Goal: Task Accomplishment & Management: Manage account settings

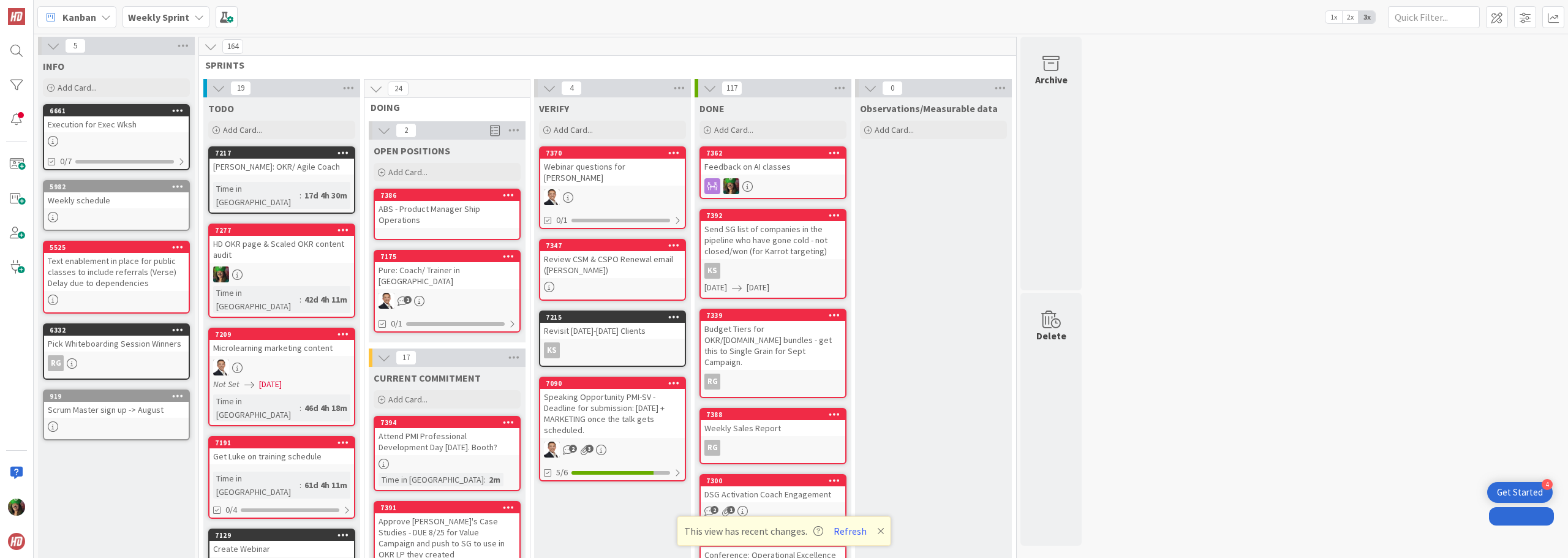
click at [159, 20] on b "Weekly Sprint" at bounding box center [158, 17] width 61 height 12
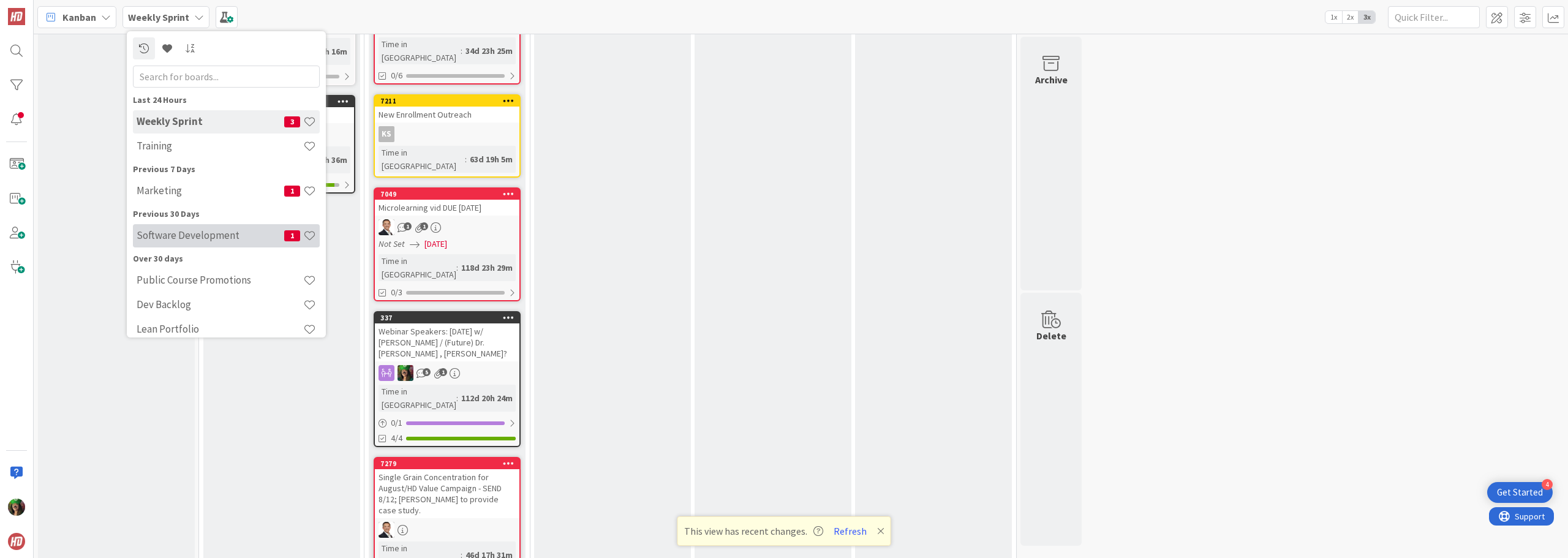
click at [227, 238] on h4 "Software Development" at bounding box center [210, 235] width 147 height 12
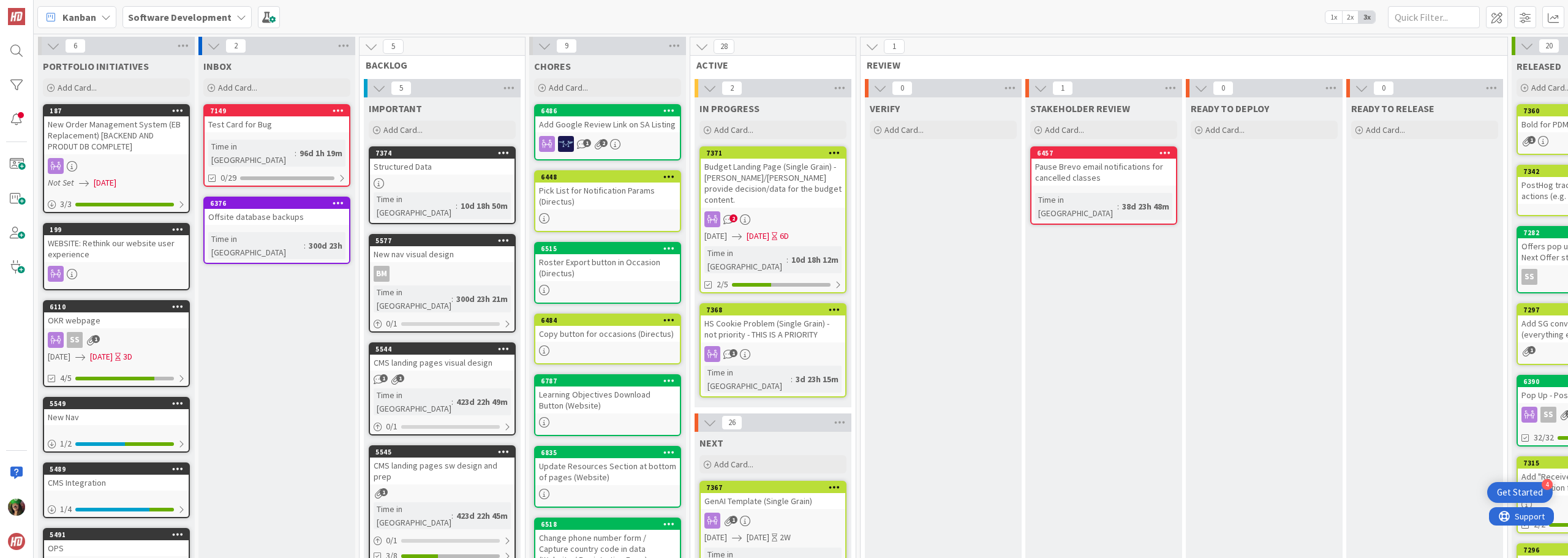
click at [804, 193] on div "Budget Landing Page (Single Grain) - [PERSON_NAME]/[PERSON_NAME] provide decisi…" at bounding box center [773, 183] width 145 height 49
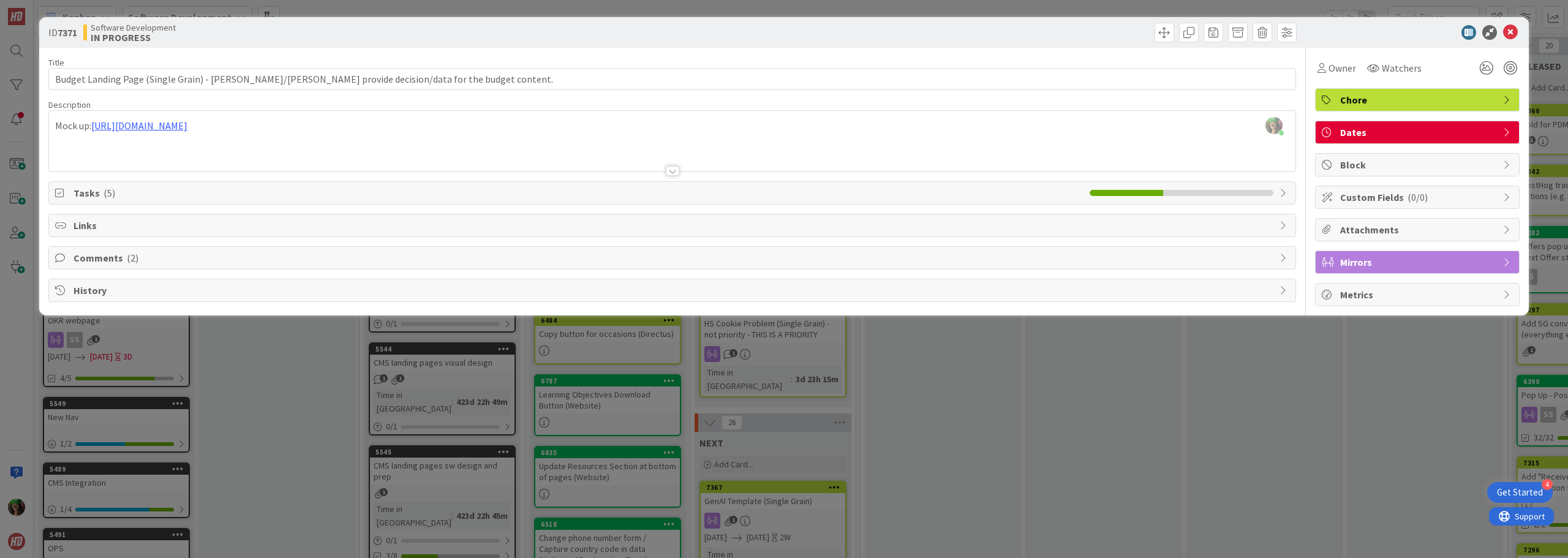
click at [864, 186] on span "Tasks ( 5 )" at bounding box center [578, 193] width 1010 height 15
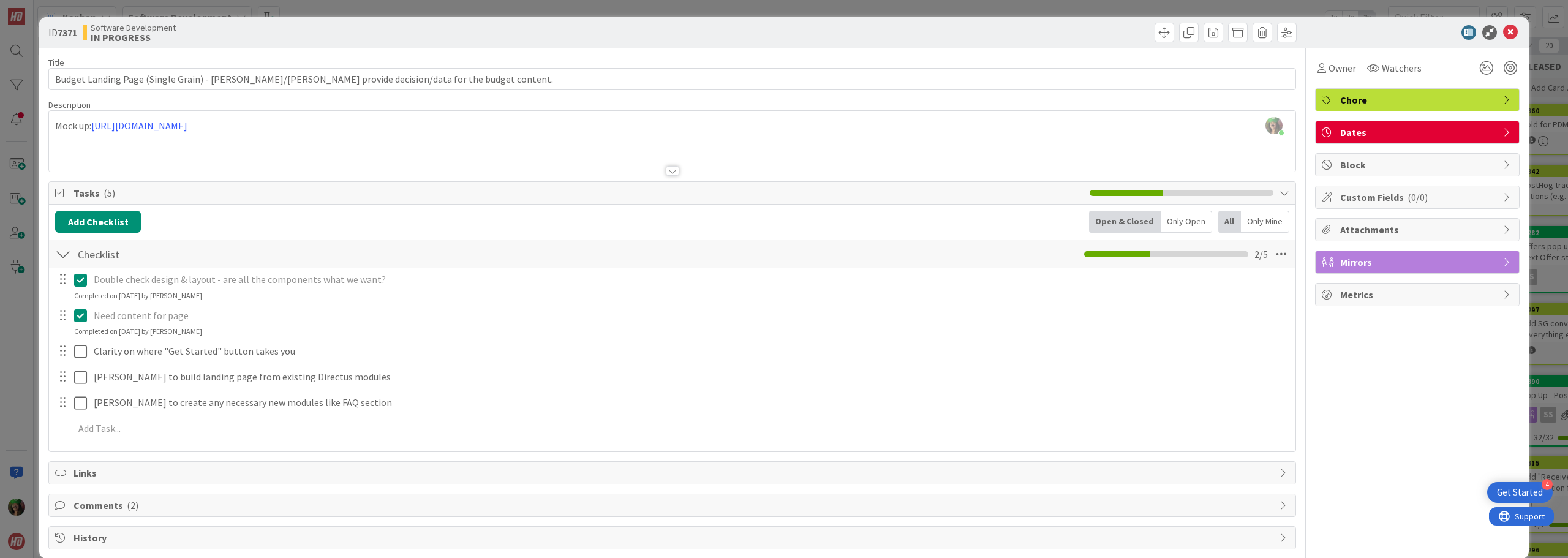
click at [1457, 132] on span "Dates" at bounding box center [1418, 132] width 157 height 15
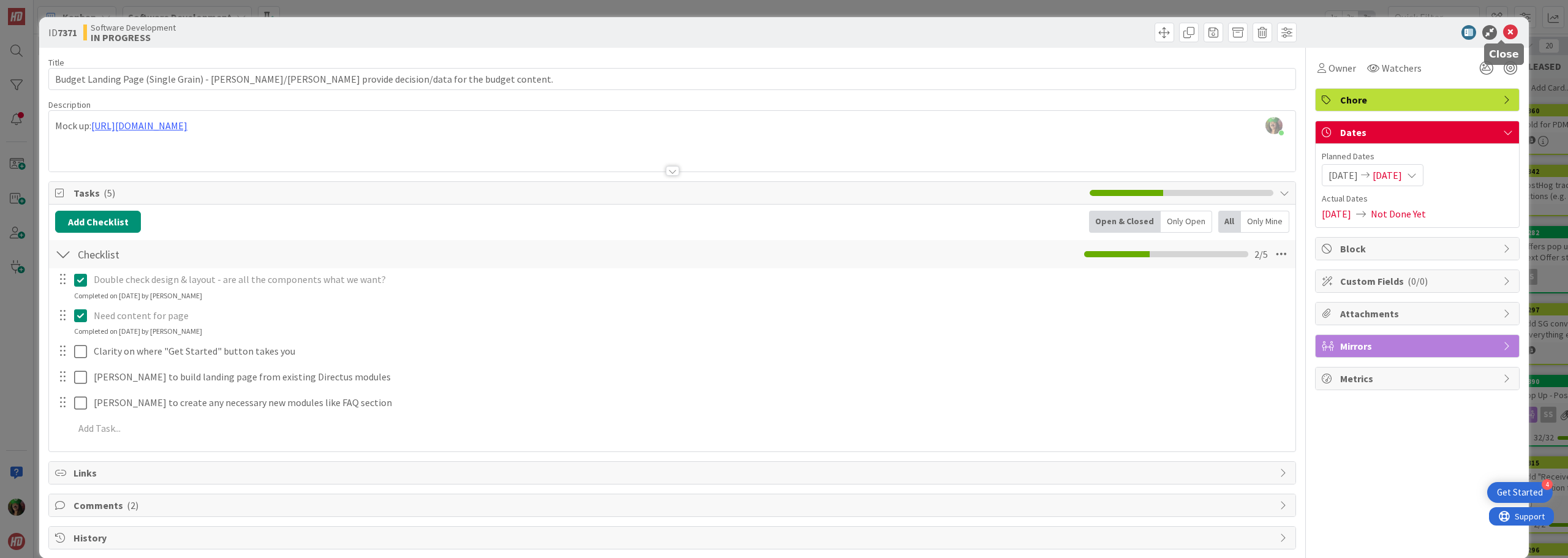
click at [1503, 35] on icon at bounding box center [1510, 32] width 15 height 15
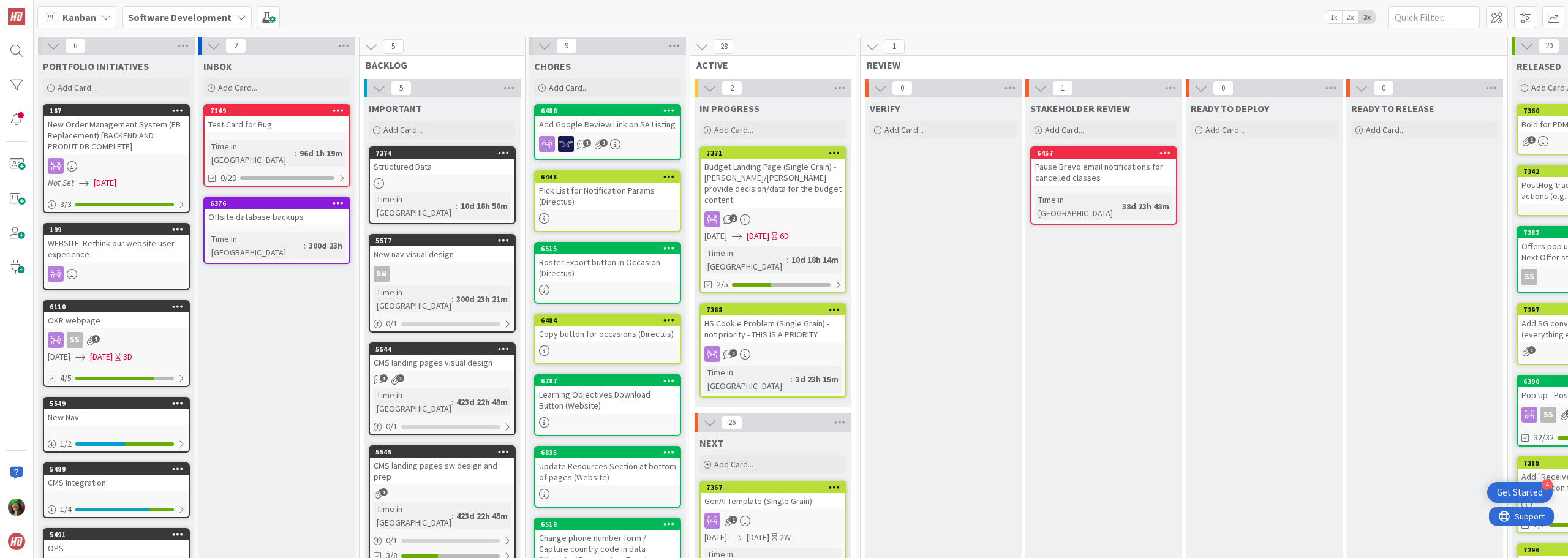
click at [810, 346] on div "1" at bounding box center [773, 353] width 145 height 16
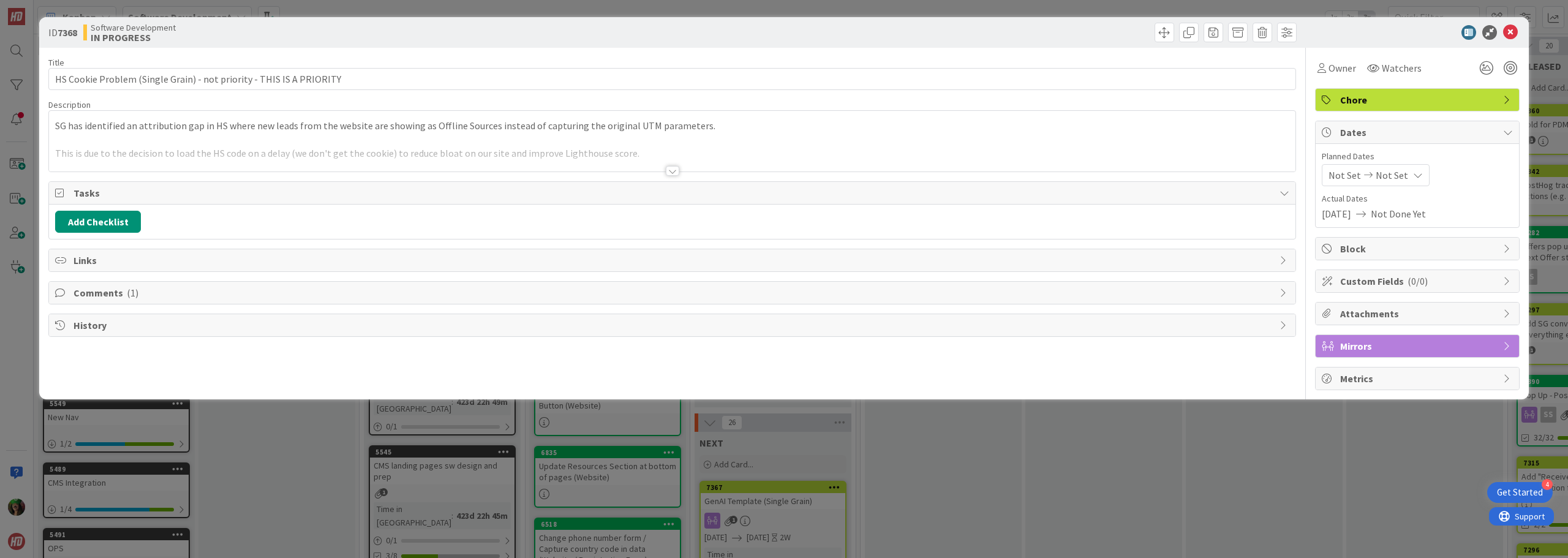
click at [1430, 339] on span "Mirrors" at bounding box center [1418, 346] width 157 height 15
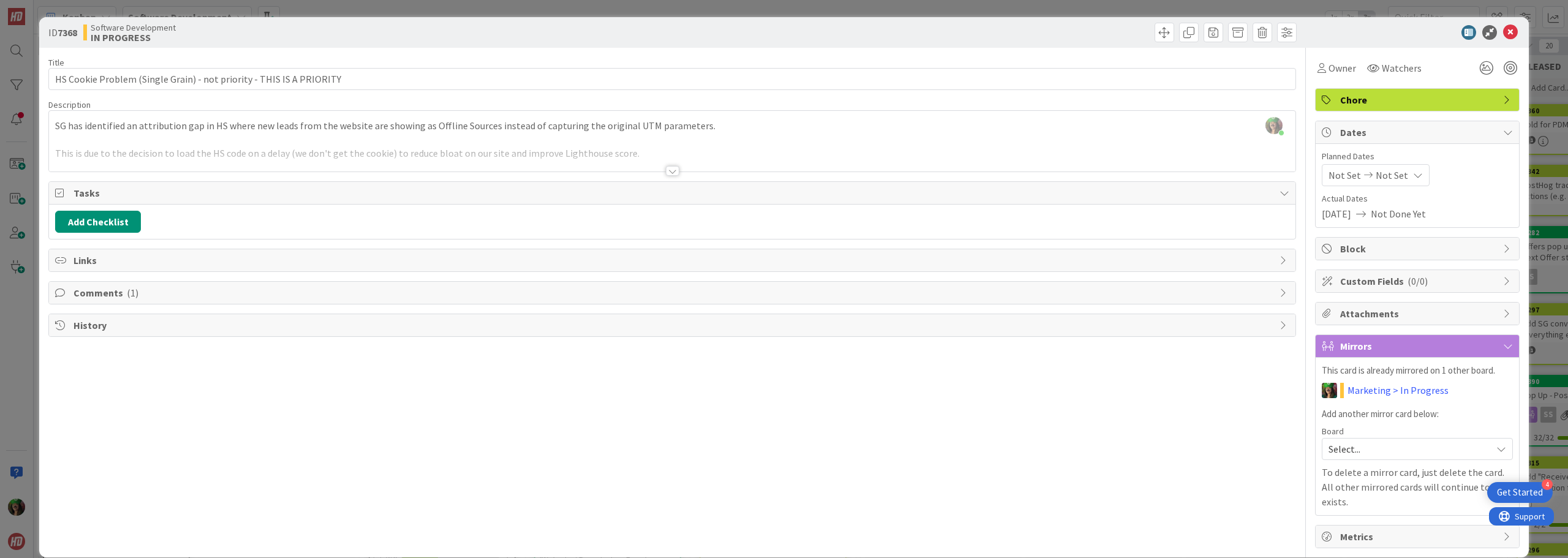
click at [1344, 183] on div "Not Set Not Set" at bounding box center [1375, 175] width 108 height 22
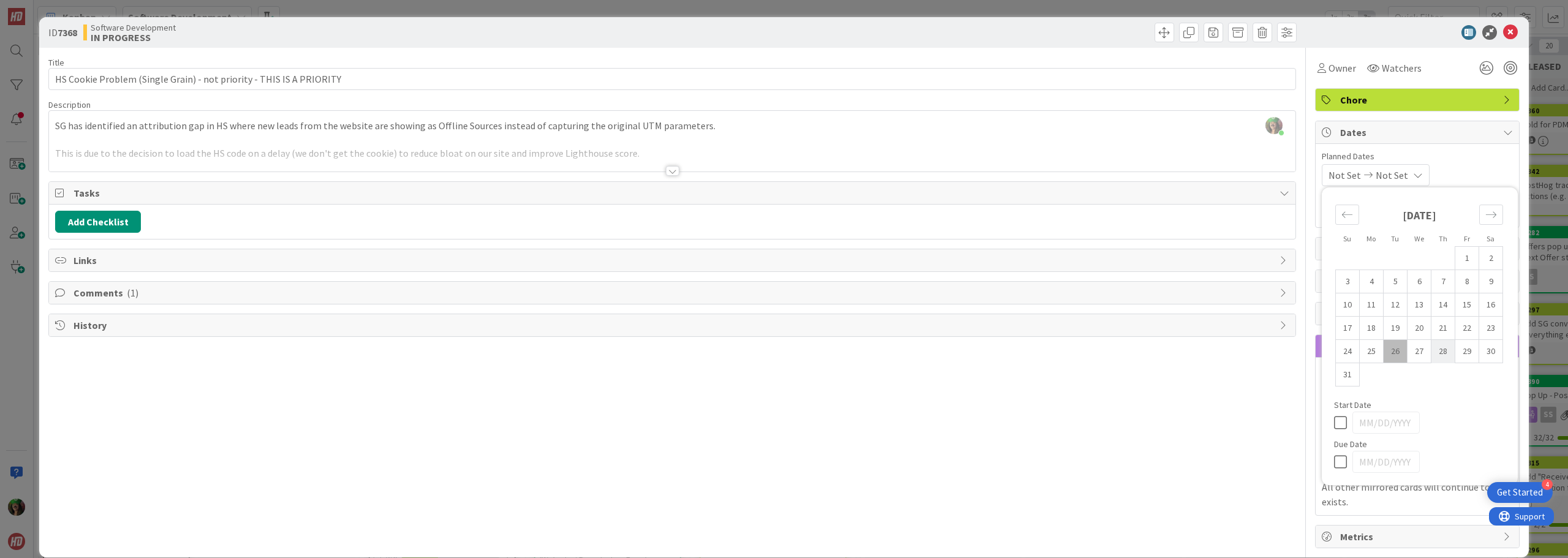
click at [1433, 354] on td "28" at bounding box center [1444, 351] width 24 height 23
type input "[DATE]"
click at [1433, 354] on td "28" at bounding box center [1444, 351] width 24 height 23
type input "[DATE]"
click at [1198, 99] on div "Description" at bounding box center [673, 105] width 1248 height 11
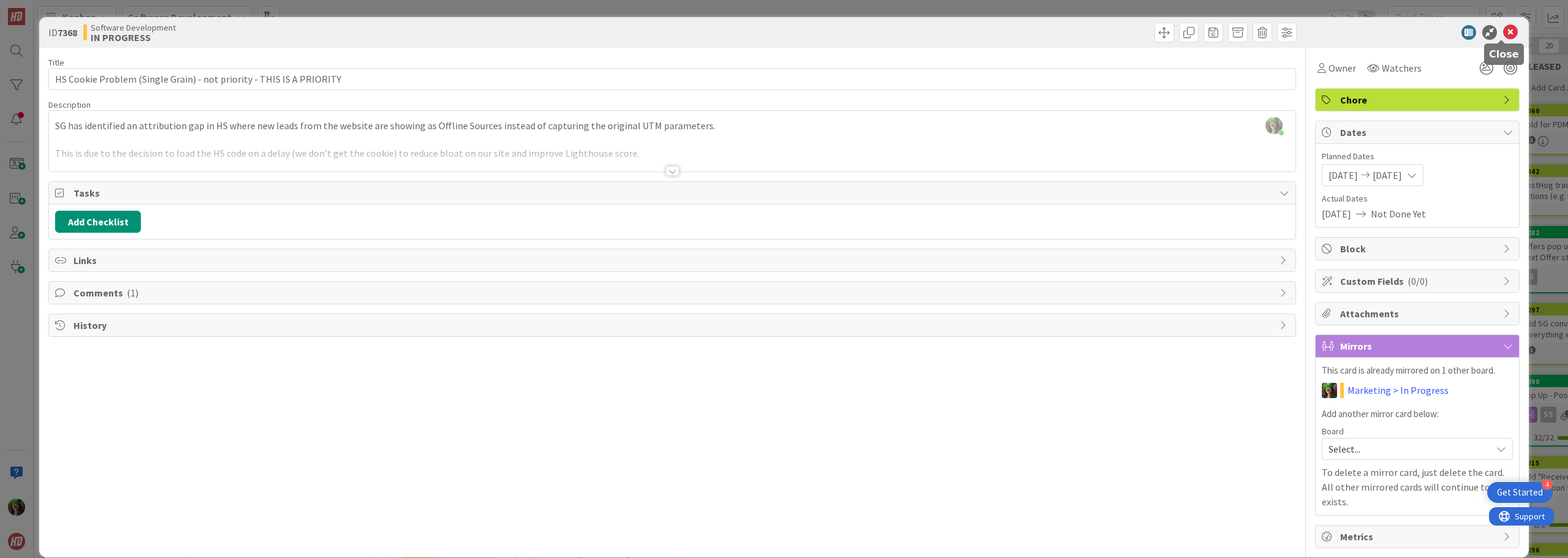
click at [1503, 32] on icon at bounding box center [1510, 32] width 15 height 15
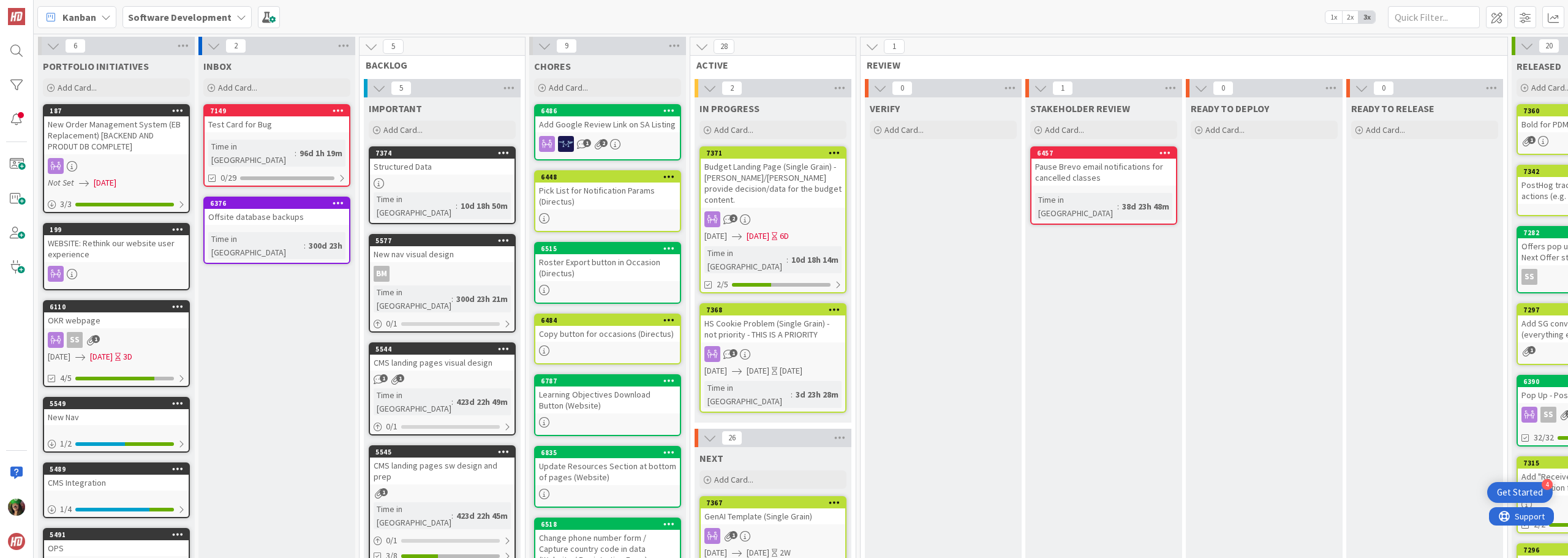
click at [769, 230] on span "[DATE]" at bounding box center [758, 236] width 23 height 13
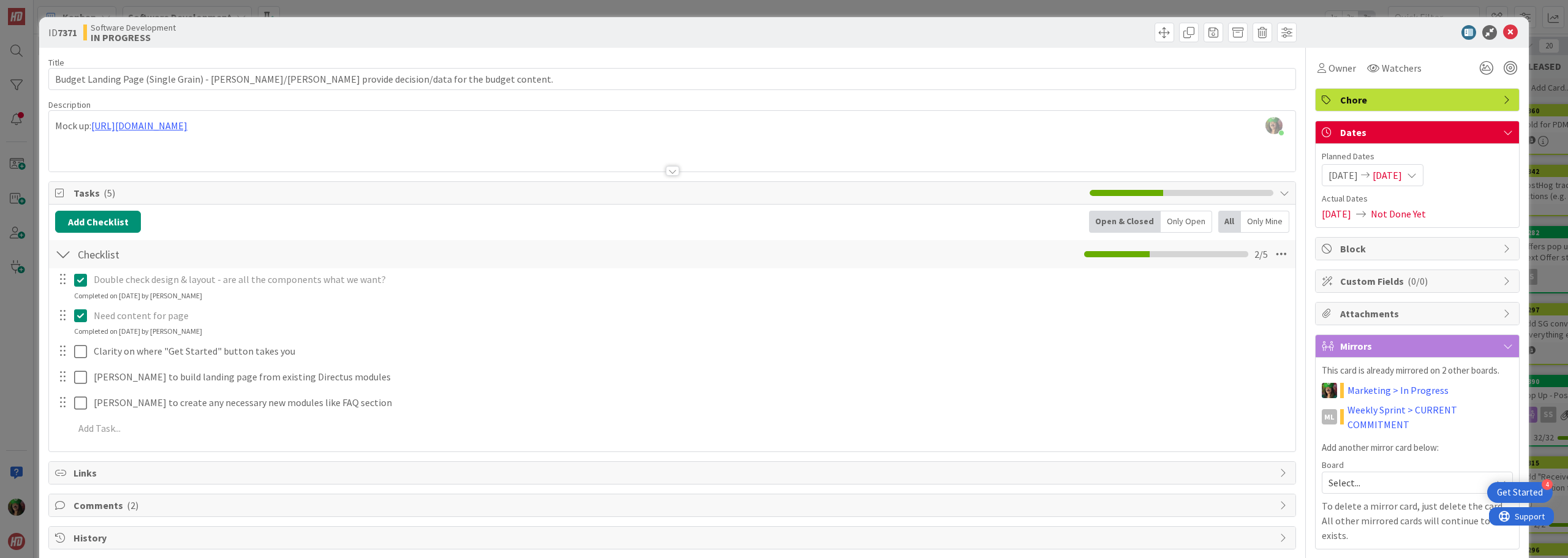
click at [1387, 210] on span "Not Done Yet" at bounding box center [1399, 214] width 55 height 15
click at [1402, 176] on span "[DATE]" at bounding box center [1387, 175] width 30 height 15
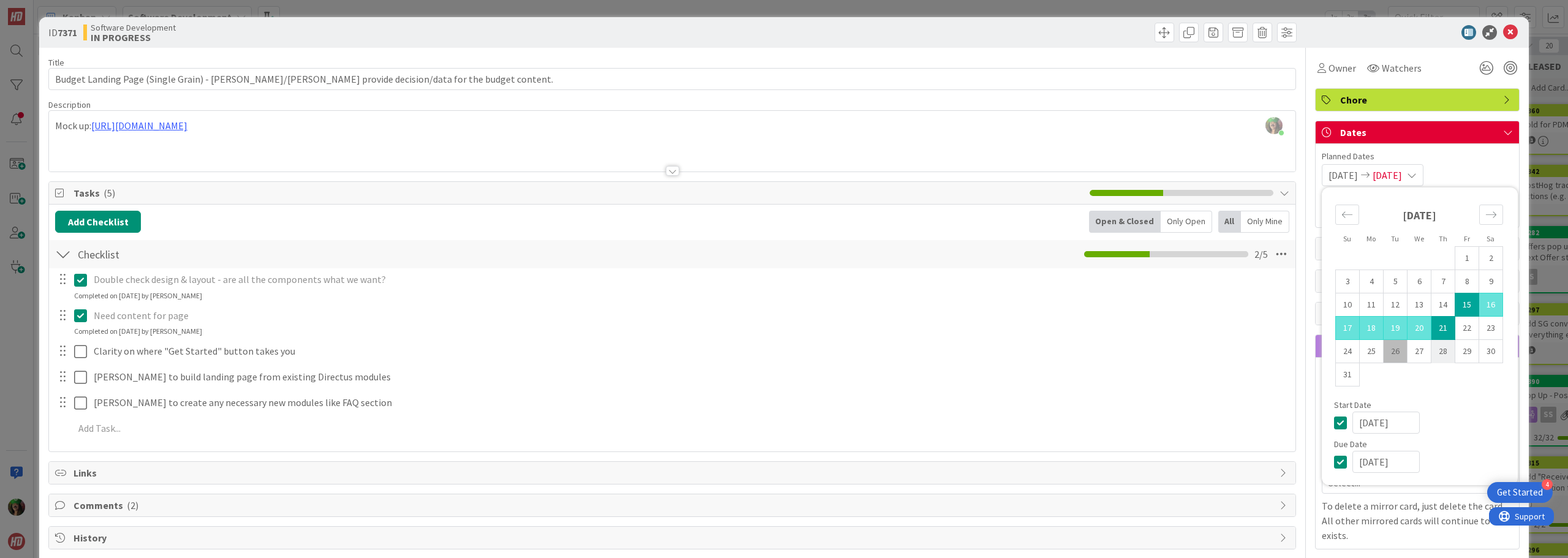
click at [1437, 356] on td "28" at bounding box center [1444, 351] width 24 height 23
type input "[DATE]"
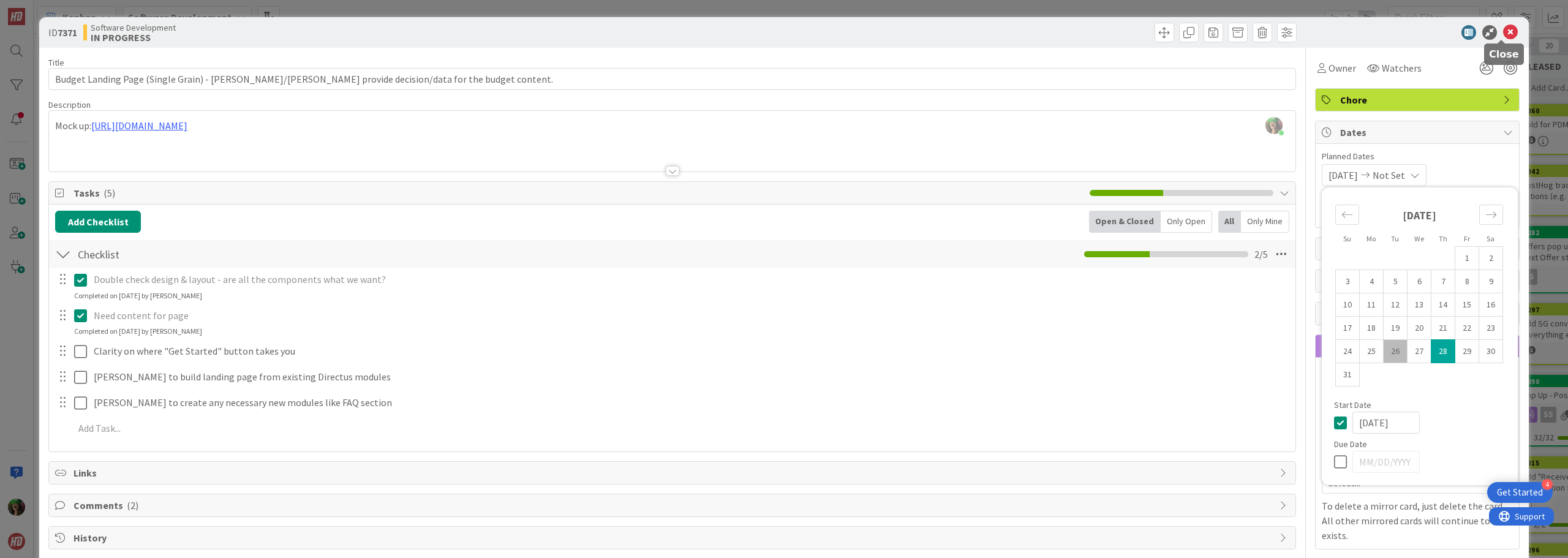
click at [1503, 30] on icon at bounding box center [1510, 32] width 15 height 15
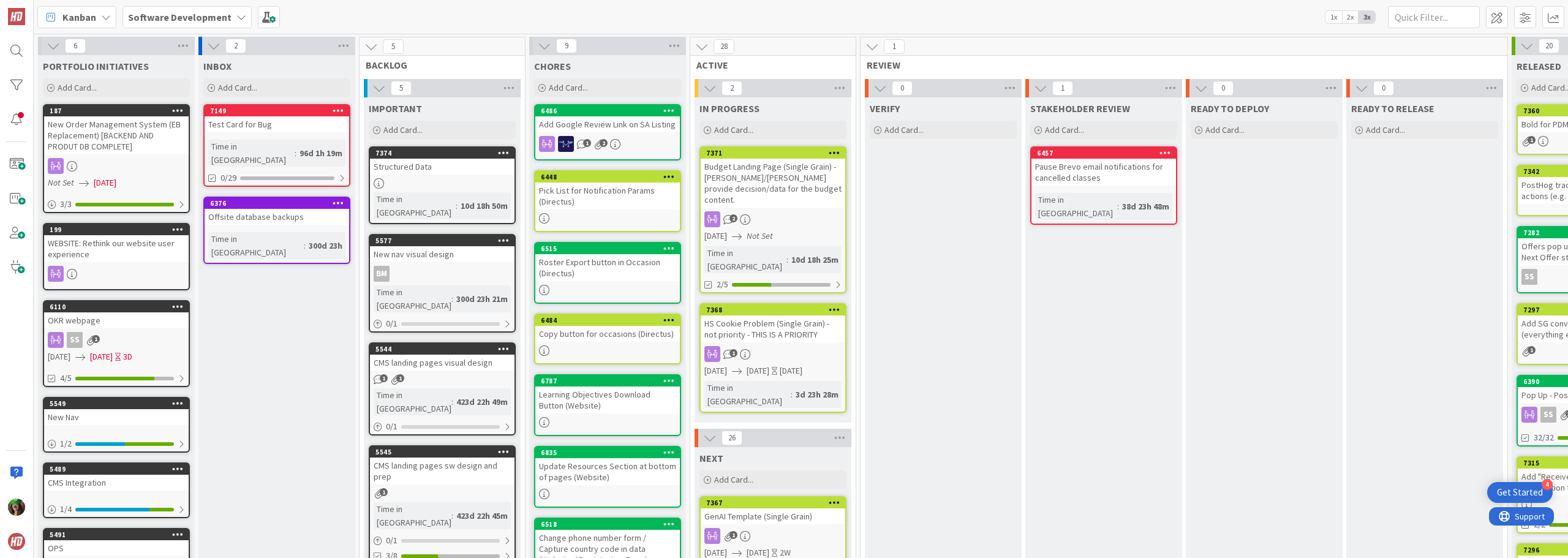
click at [809, 230] on div "[DATE] Not Set" at bounding box center [775, 236] width 141 height 13
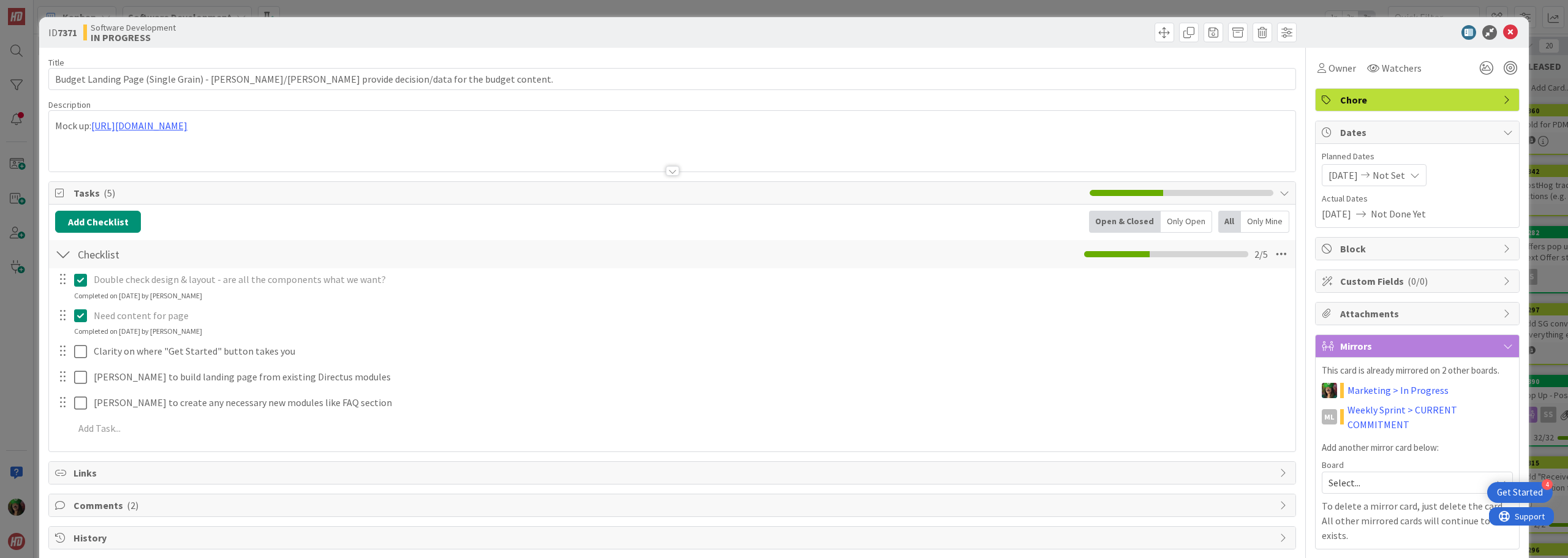
click at [1389, 180] on span "Not Set" at bounding box center [1389, 175] width 32 height 15
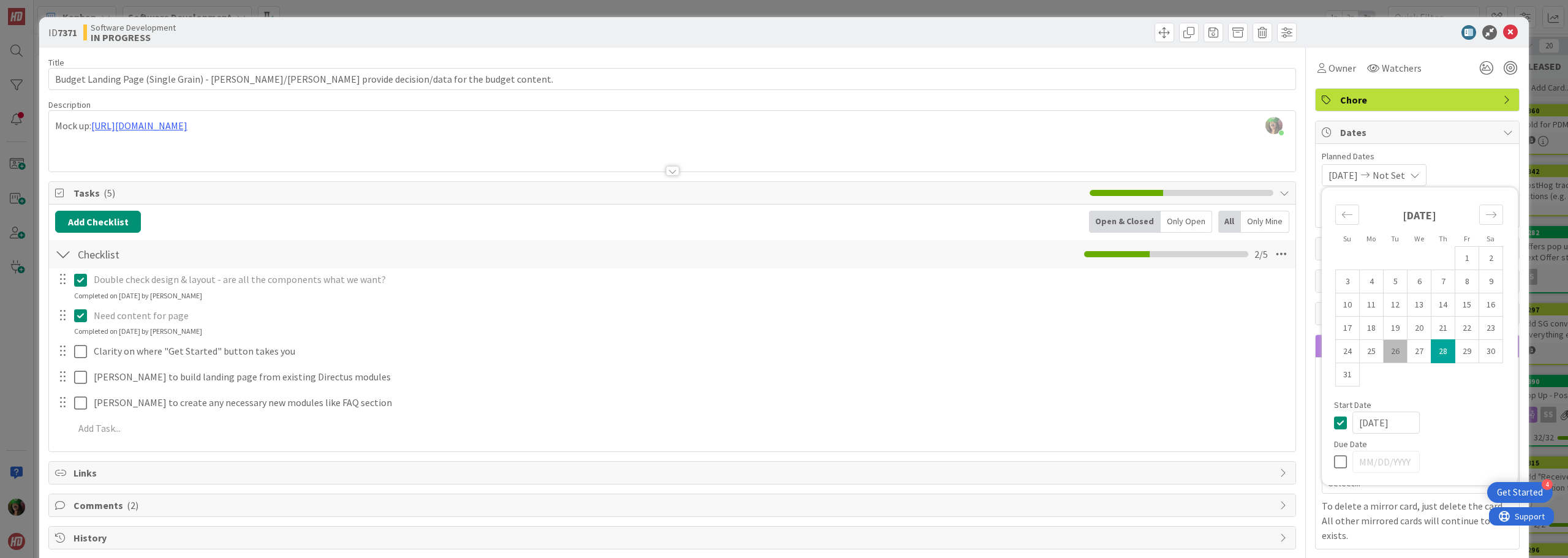
click at [1432, 346] on td "28" at bounding box center [1444, 351] width 24 height 23
click at [1384, 349] on td "26" at bounding box center [1396, 351] width 24 height 23
type input "[DATE]"
click at [1432, 355] on td "28" at bounding box center [1444, 351] width 24 height 23
type input "[DATE]"
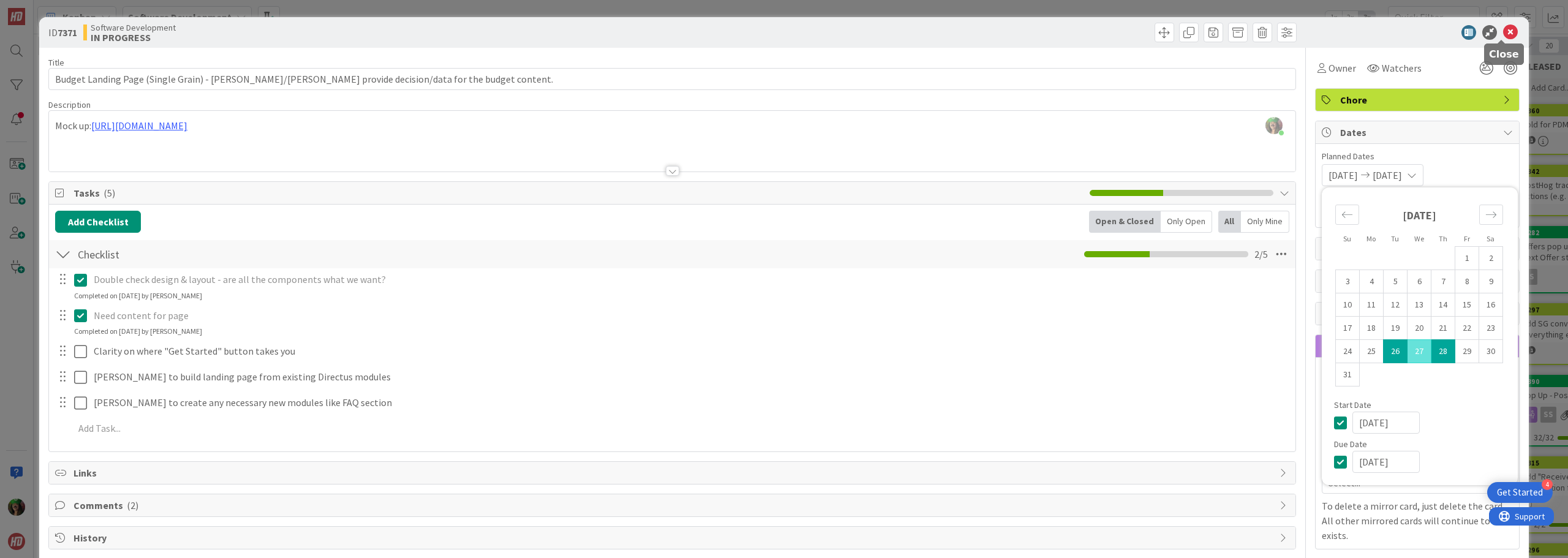
click at [1503, 31] on icon at bounding box center [1510, 32] width 15 height 15
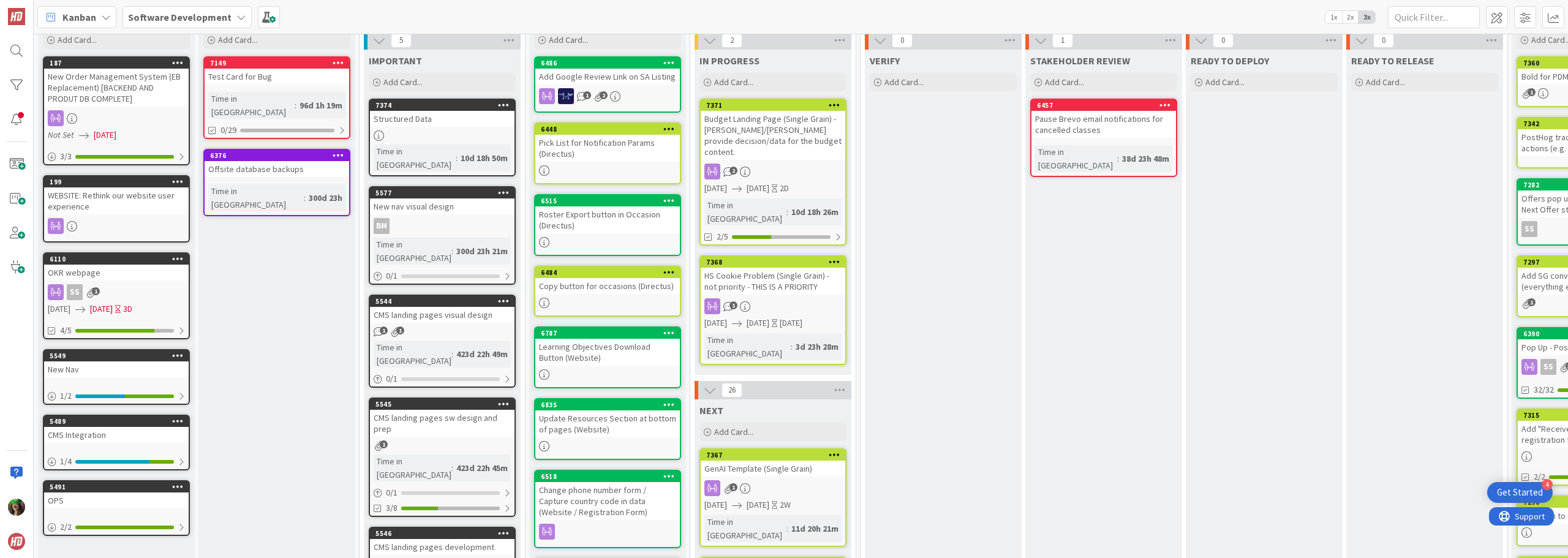
scroll to position [61, 0]
